Goal: Information Seeking & Learning: Learn about a topic

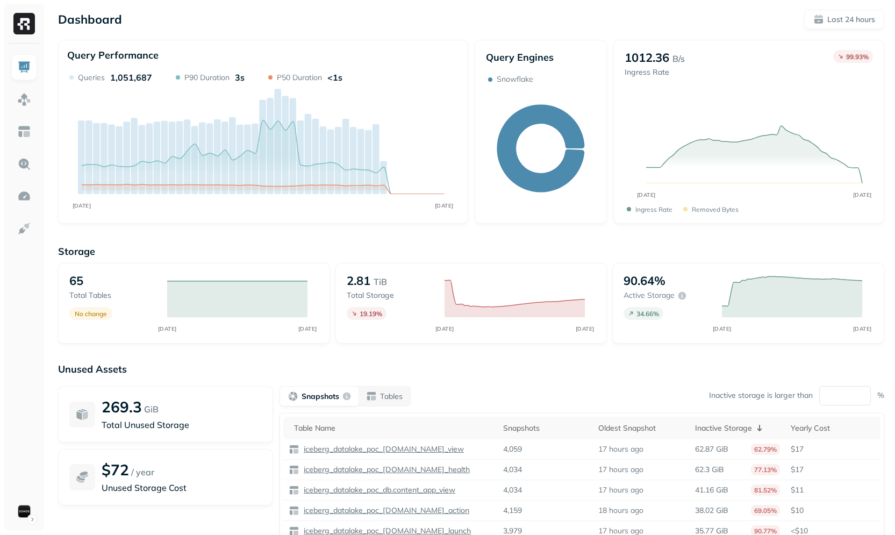
click at [244, 237] on div "Storage 65 Total tables No change OCT [DATE] 2.81 TiB Total storage 19.19 % OCT…" at bounding box center [471, 411] width 826 height 354
click at [291, 231] on div "Dashboard Last 24 hours Query Performance OCT 11 OCT 12 Queries 1,087,687 P90 D…" at bounding box center [470, 299] width 847 height 598
click at [22, 132] on img at bounding box center [24, 132] width 14 height 14
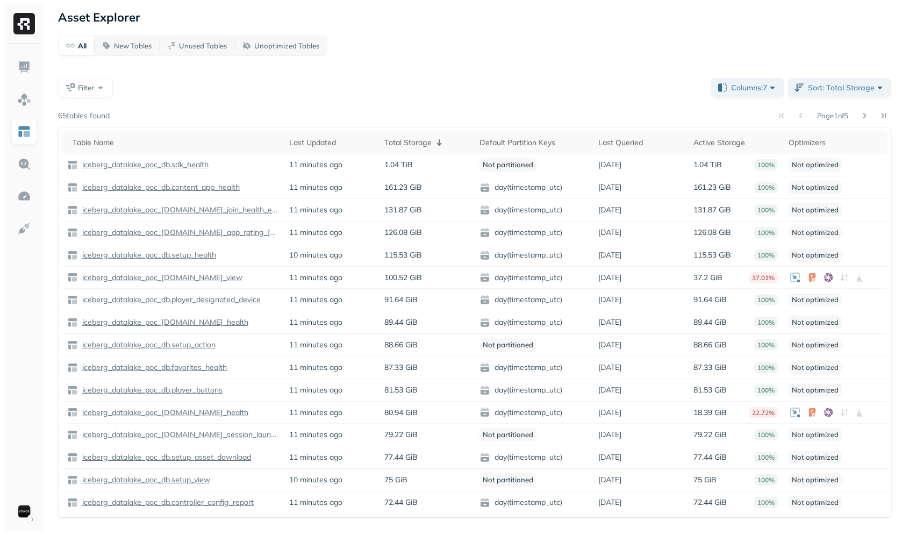
click at [489, 92] on div "Filter" at bounding box center [380, 87] width 645 height 19
click at [377, 98] on div "All New Tables Unused Tables Unoptimized Tables Filter Columns: 7 Sort: Total S…" at bounding box center [474, 276] width 833 height 482
click at [247, 94] on div "Filter" at bounding box center [380, 87] width 645 height 19
click at [325, 116] on div "Page 1 of 5" at bounding box center [501, 115] width 782 height 15
click at [26, 190] on img at bounding box center [24, 196] width 14 height 14
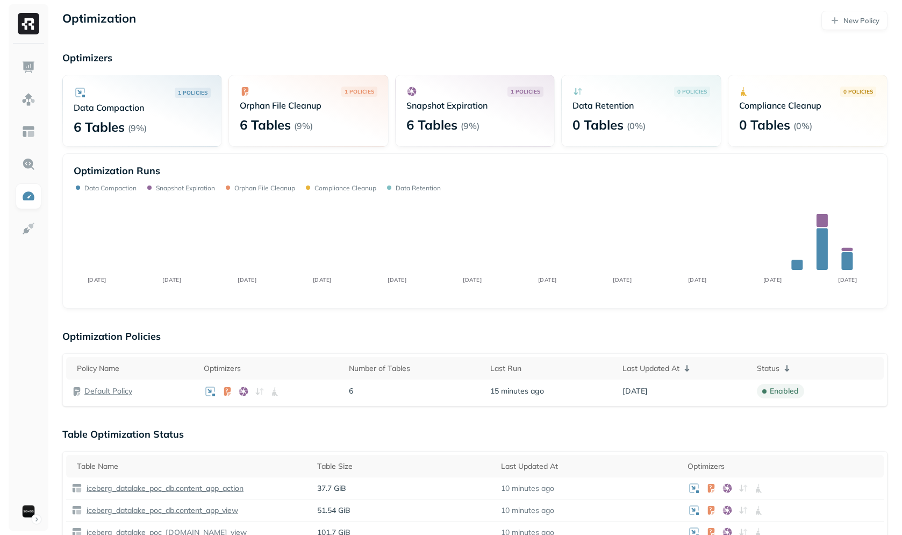
scroll to position [7, 0]
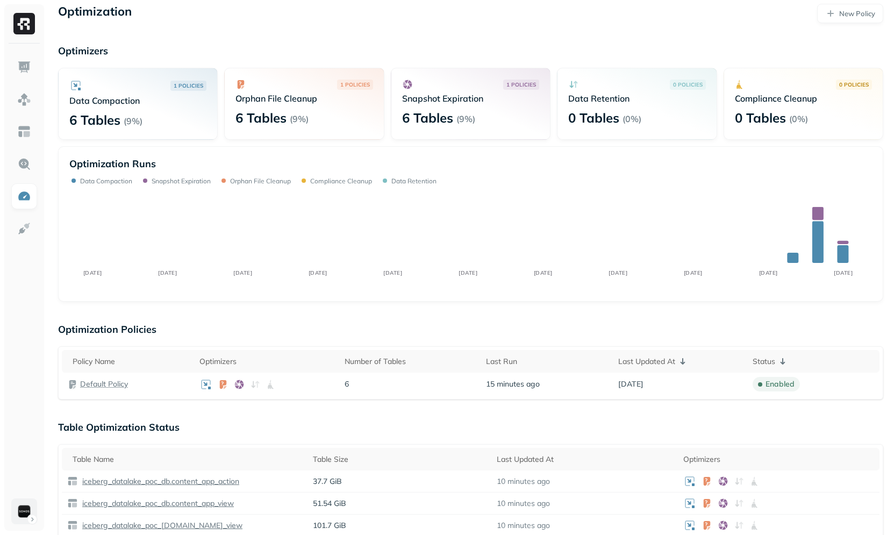
click at [18, 500] on html "Optimization New Policy Optimizers 1 POLICIES Data Compaction 6 Tables ( 9% ) 1…" at bounding box center [447, 527] width 894 height 1068
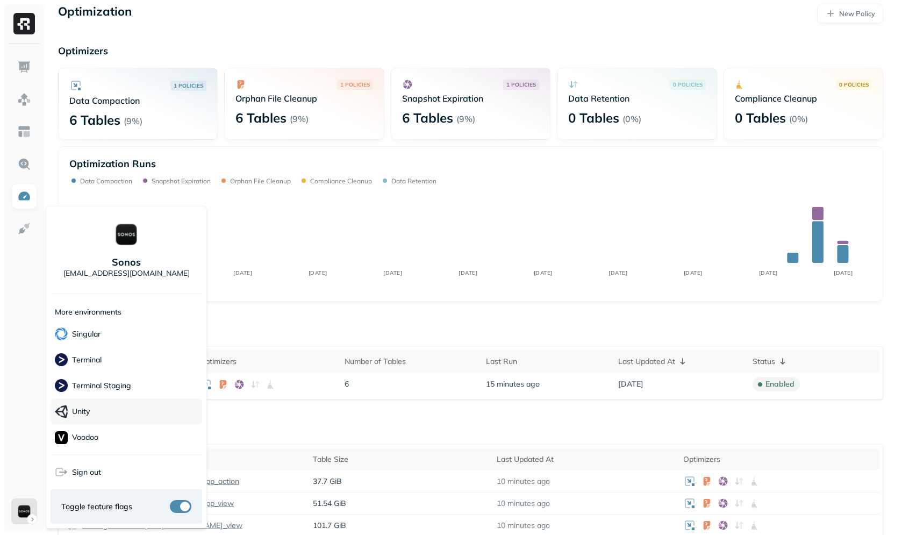
click at [112, 409] on div "Unity" at bounding box center [127, 411] width 152 height 26
